Goal: Task Accomplishment & Management: Use online tool/utility

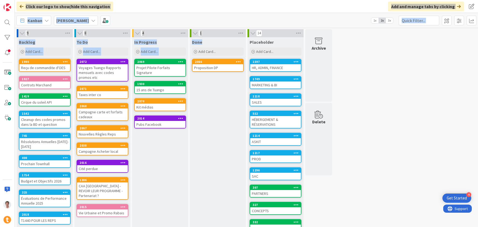
click at [277, 68] on div "HR, ADMIN, FINANCE" at bounding box center [275, 67] width 51 height 7
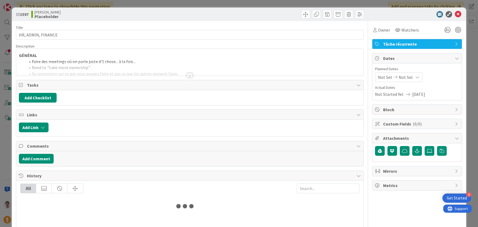
click at [129, 64] on div at bounding box center [189, 69] width 347 height 14
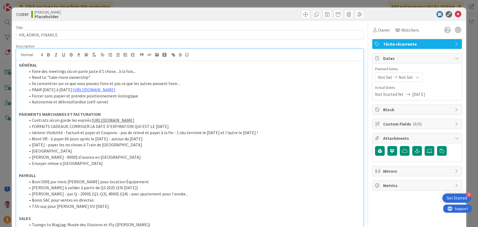
click at [455, 15] on icon at bounding box center [458, 14] width 6 height 6
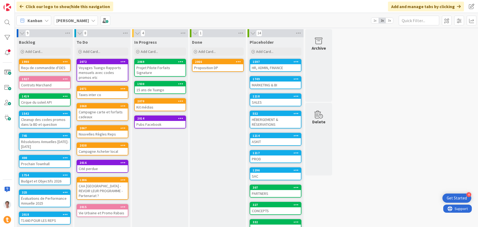
click at [104, 168] on div "Cité perdue" at bounding box center [102, 168] width 51 height 7
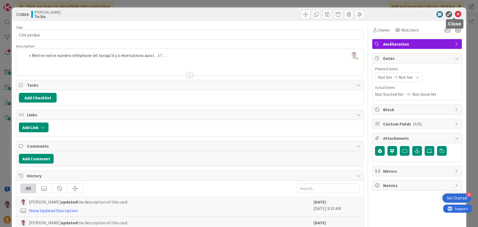
click at [455, 14] on icon at bounding box center [458, 14] width 6 height 6
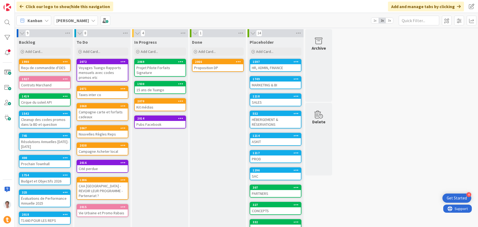
click at [95, 166] on div "Cité perdue" at bounding box center [102, 168] width 51 height 7
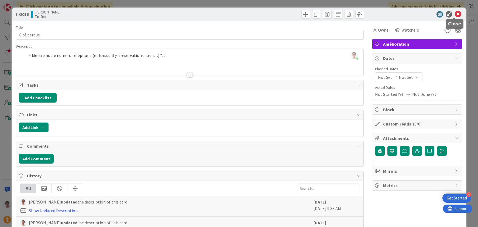
click at [457, 14] on icon at bounding box center [458, 14] width 6 height 6
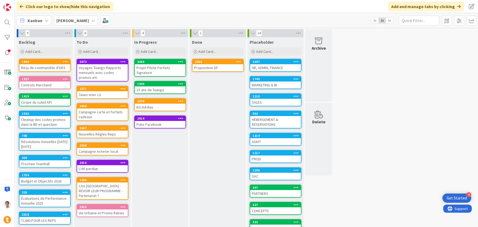
click at [262, 67] on div "HR, ADMIN, FINANCE" at bounding box center [275, 67] width 51 height 7
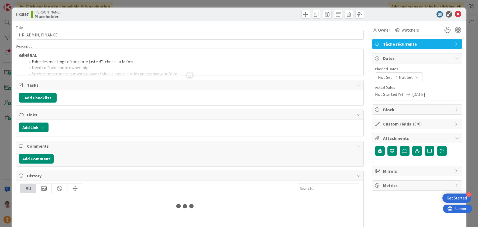
click at [90, 69] on div at bounding box center [189, 69] width 347 height 14
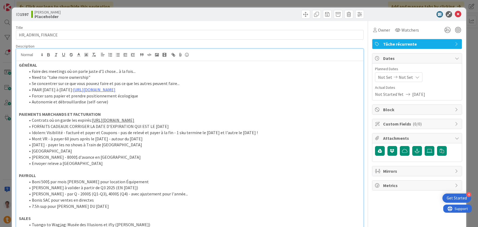
scroll to position [42, 0]
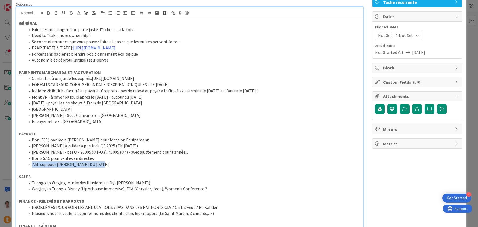
drag, startPoint x: 109, startPoint y: 165, endPoint x: 29, endPoint y: 162, distance: 79.9
click at [29, 162] on li "7.5h sup pour Diana PAIE DU 31 AOÛT" at bounding box center [192, 164] width 335 height 6
click at [61, 164] on li "Ajouter Dp pour le 15 SEP" at bounding box center [192, 164] width 335 height 6
click at [106, 160] on li "Bonis SAC pour ventes en directes" at bounding box center [192, 158] width 335 height 6
click at [50, 166] on li "Ajouter Dp pour paie du 15 SEP" at bounding box center [192, 164] width 335 height 6
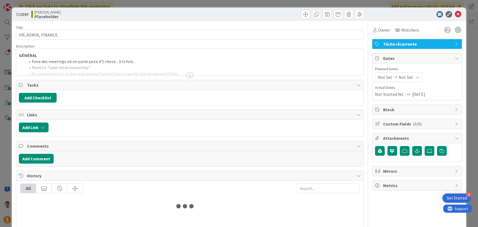
click at [191, 71] on div at bounding box center [189, 69] width 347 height 14
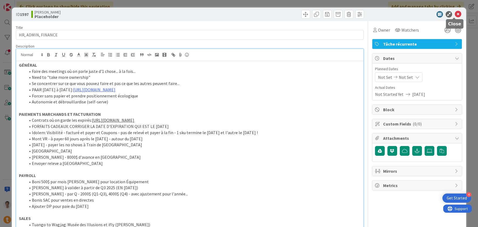
click at [456, 16] on icon at bounding box center [458, 14] width 6 height 6
